Goal: Check status: Check status

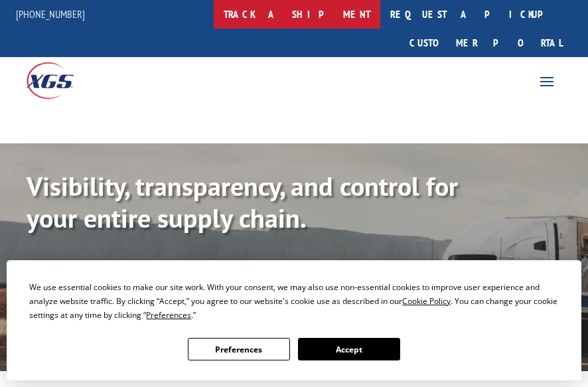
click at [299, 22] on link "track a shipment" at bounding box center [297, 14] width 167 height 29
click at [340, 13] on link "track a shipment" at bounding box center [297, 14] width 167 height 29
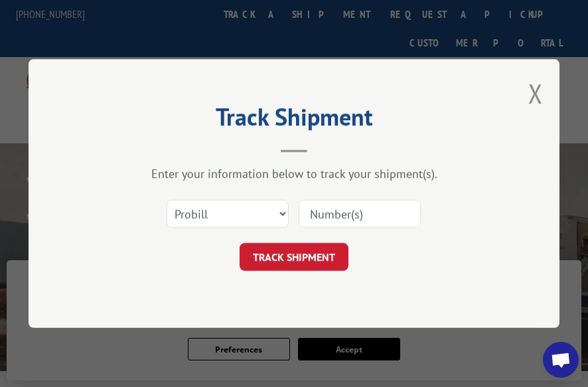
click at [368, 211] on input at bounding box center [360, 214] width 122 height 28
paste input "17593254"
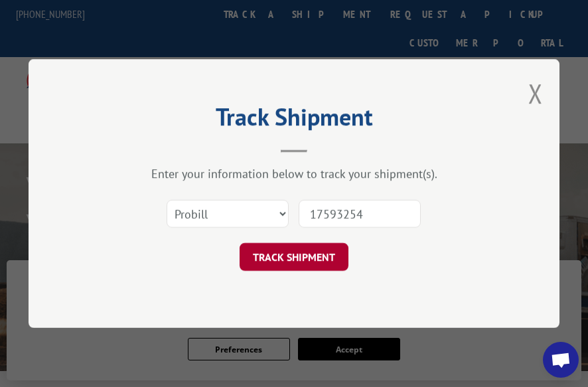
type input "17593254"
click at [312, 261] on button "TRACK SHIPMENT" at bounding box center [294, 257] width 109 height 28
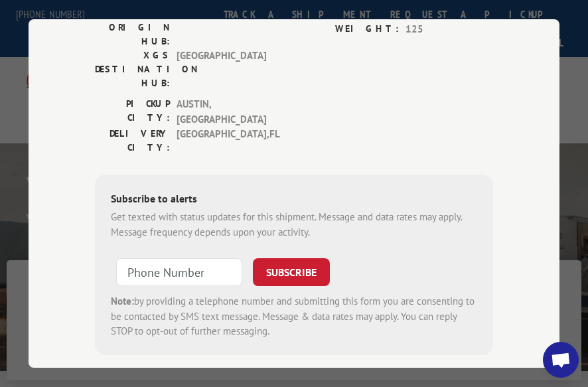
scroll to position [316, 0]
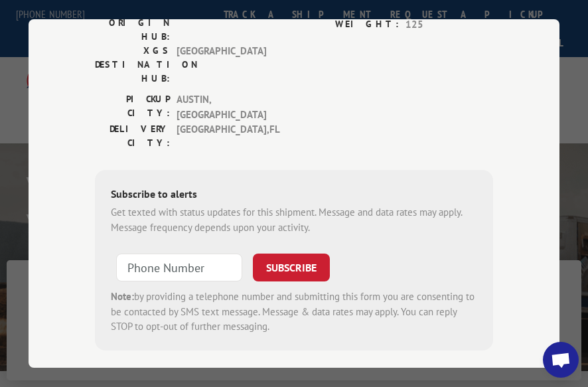
click at [556, 357] on span "Open chat" at bounding box center [561, 361] width 21 height 17
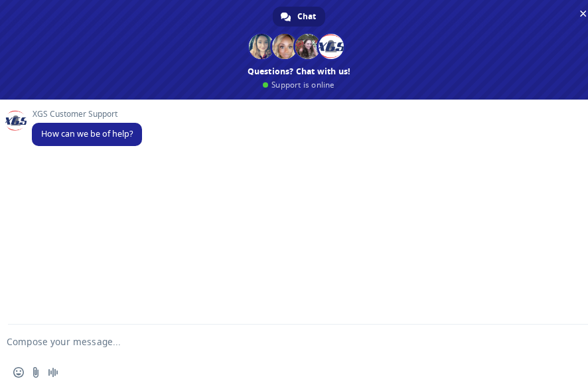
click at [155, 343] on textarea "Compose your message..." at bounding box center [278, 342] width 543 height 12
type textarea "track"
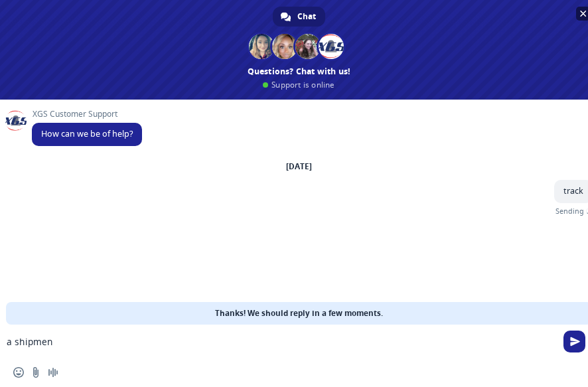
type textarea "a shipment"
type textarea "17593254"
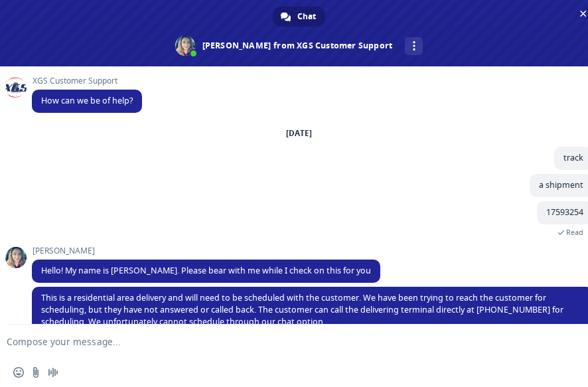
scroll to position [25, 0]
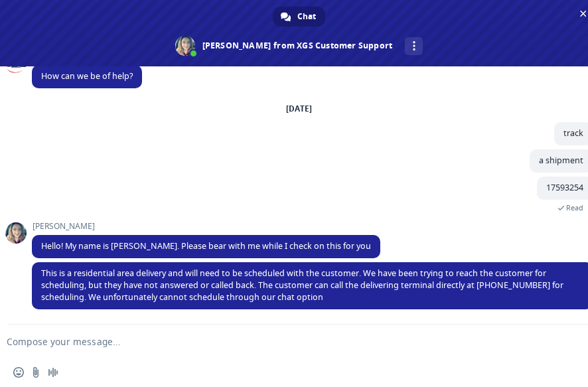
click at [142, 343] on textarea "Compose your message..." at bounding box center [278, 342] width 543 height 12
type textarea "can you confirm the number that you are trying reach?"
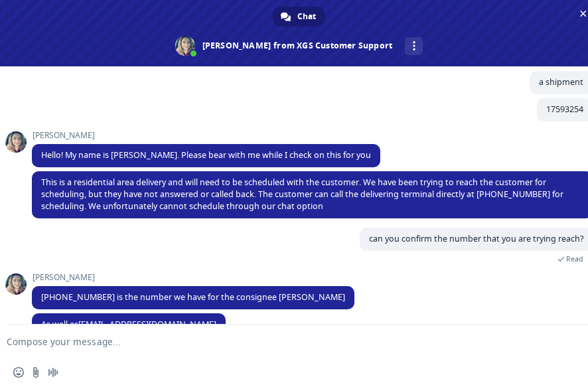
scroll to position [129, 0]
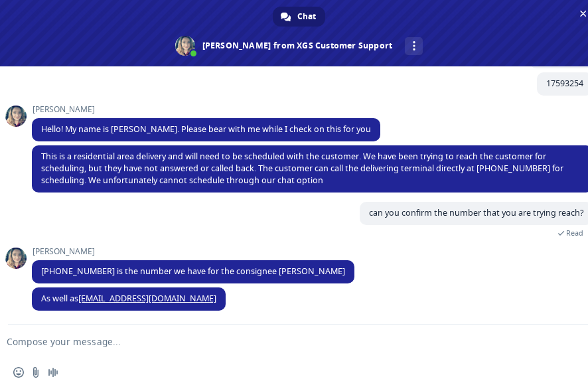
click at [147, 341] on textarea "Compose your message..." at bounding box center [278, 342] width 543 height 12
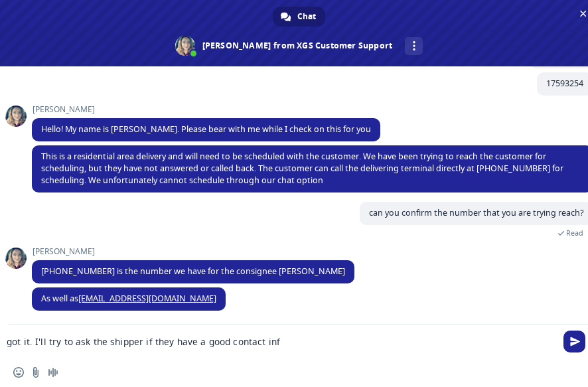
type textarea "got it. I'll try to ask the shipper if they have a good contact info"
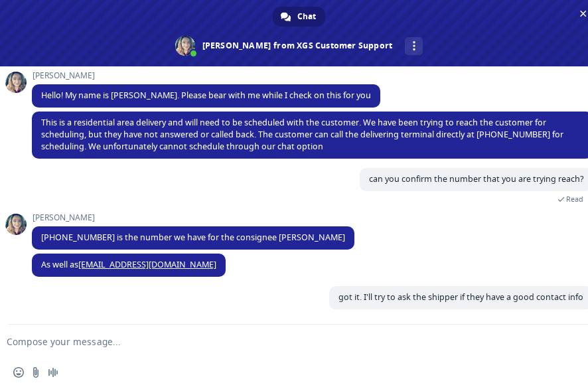
scroll to position [163, 0]
type textarea "and I'll get back to you once i hear back from them"
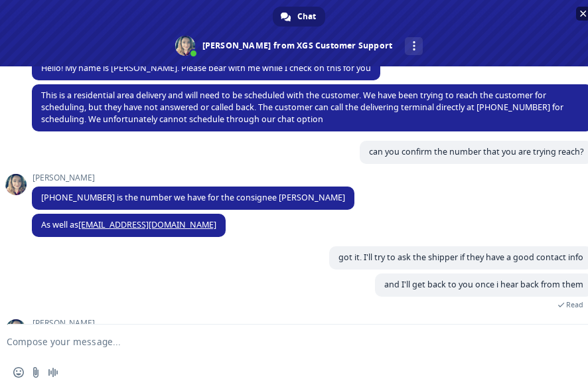
scroll to position [236, 0]
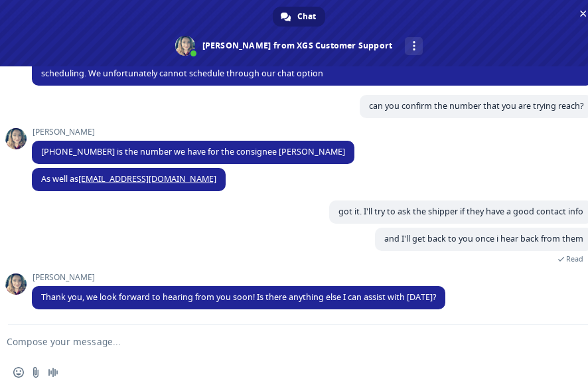
click at [164, 347] on textarea "Compose your message..." at bounding box center [278, 342] width 543 height 12
type textarea "no thank you."
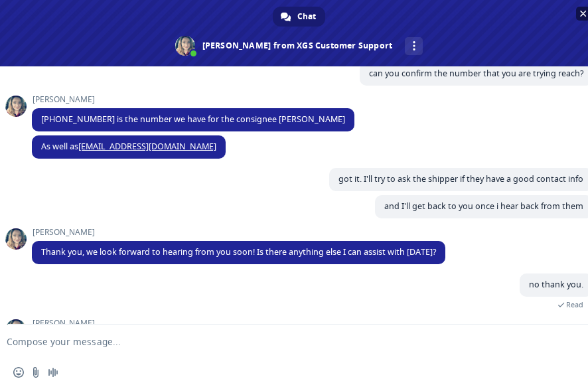
scroll to position [326, 0]
